Goal: Task Accomplishment & Management: Manage account settings

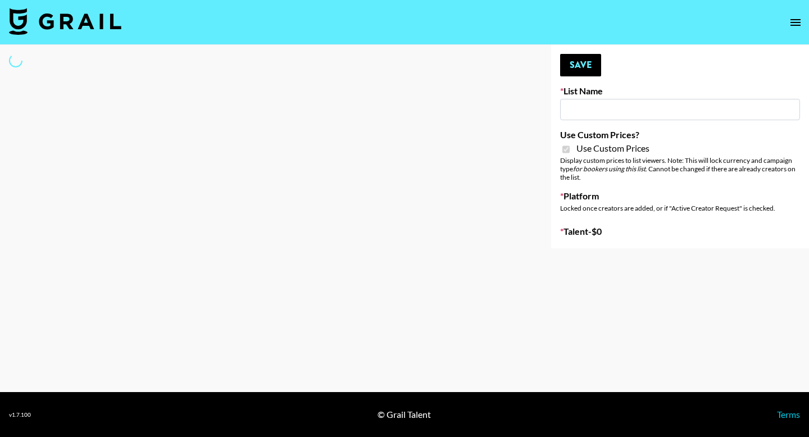
type input "Fellowers x rail | NYFW | FaceApp Collaboration | IG | s"
checkbox input "true"
select select "Brand"
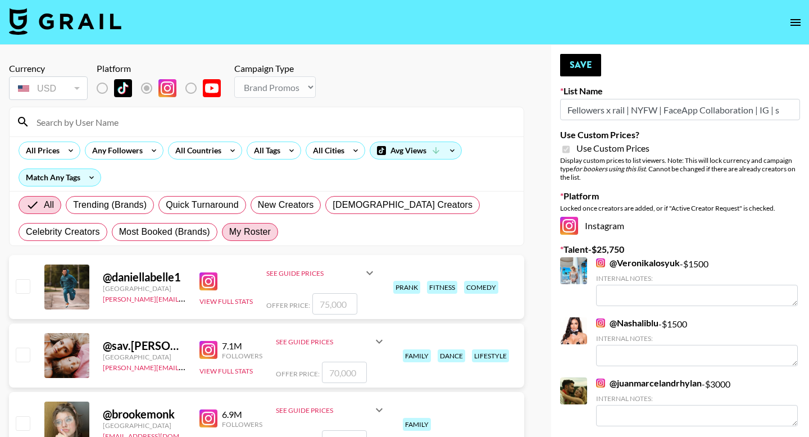
click at [258, 240] on label "My Roster" at bounding box center [250, 232] width 56 height 18
click at [229, 232] on input "My Roster" at bounding box center [229, 232] width 0 height 0
radio input "true"
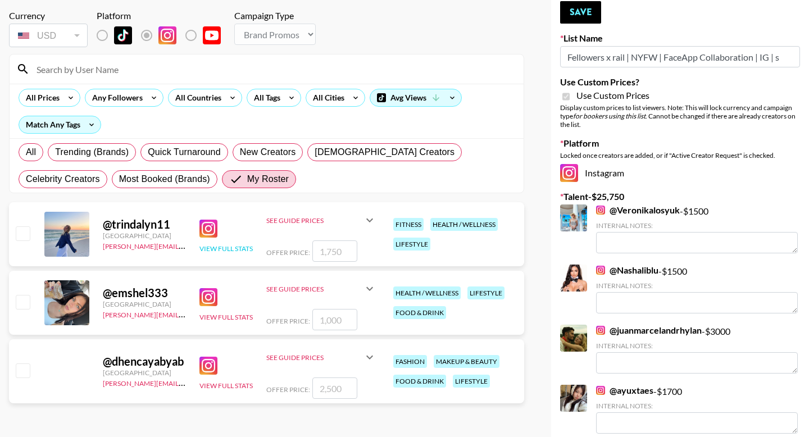
scroll to position [68, 0]
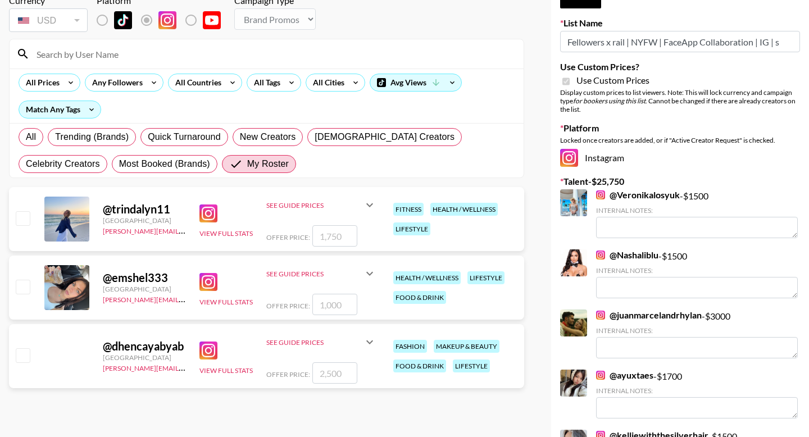
click at [16, 351] on input "checkbox" at bounding box center [22, 354] width 13 height 13
checkbox input "true"
type input "2500"
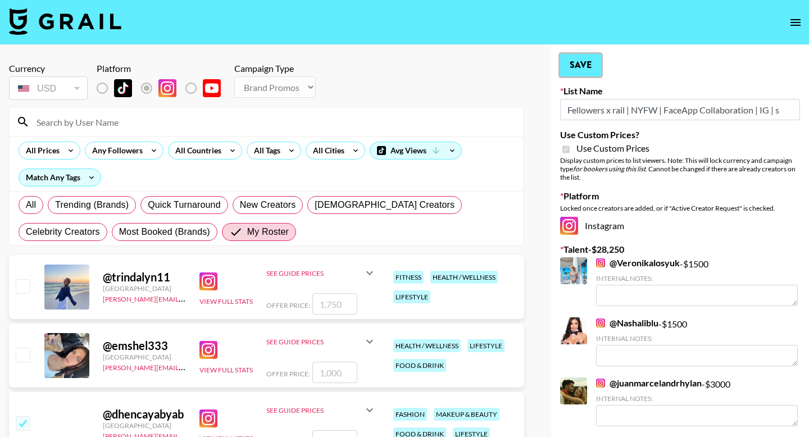
click at [588, 59] on button "Save" at bounding box center [580, 65] width 41 height 22
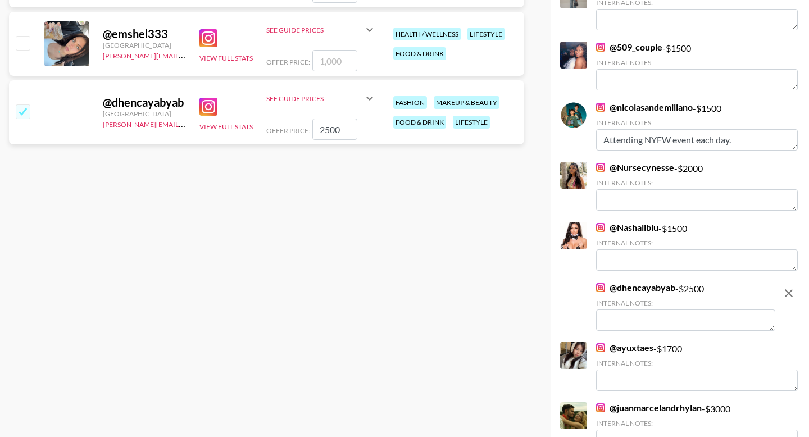
scroll to position [380, 0]
